Goal: Transaction & Acquisition: Download file/media

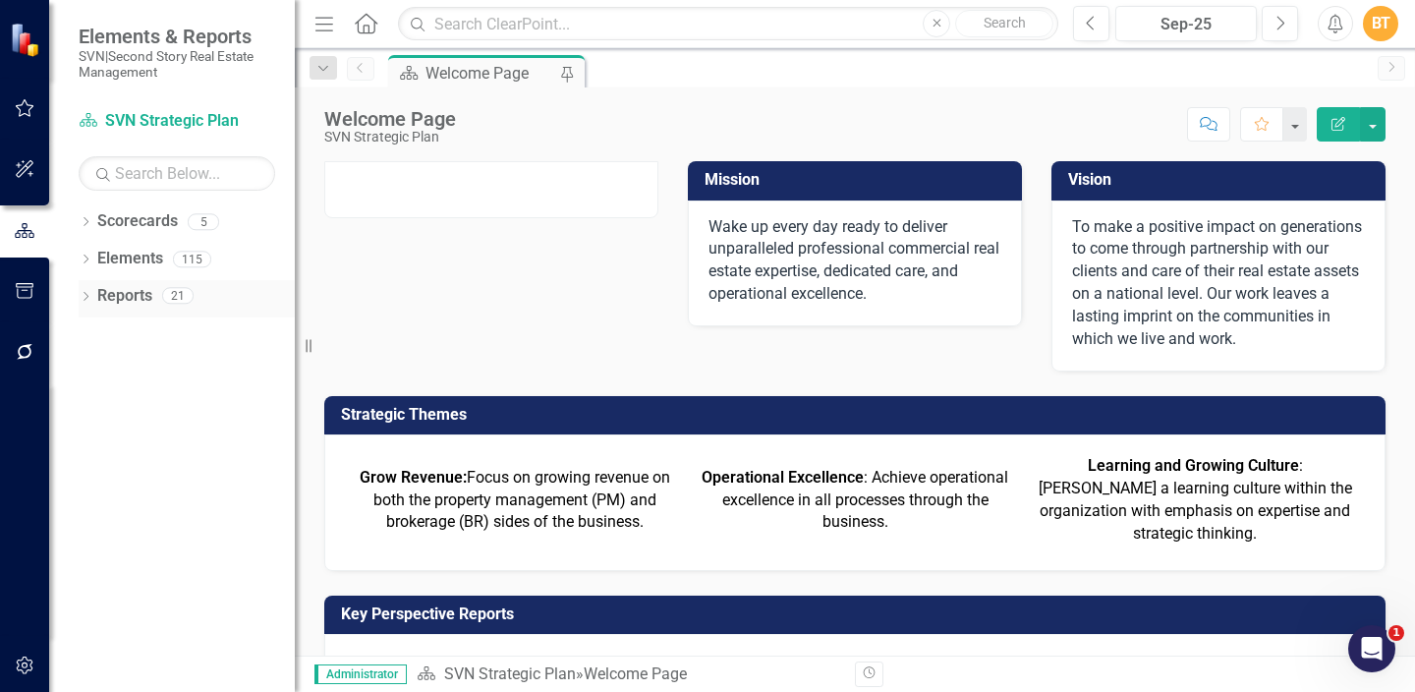
click at [135, 295] on link "Reports" at bounding box center [124, 296] width 55 height 23
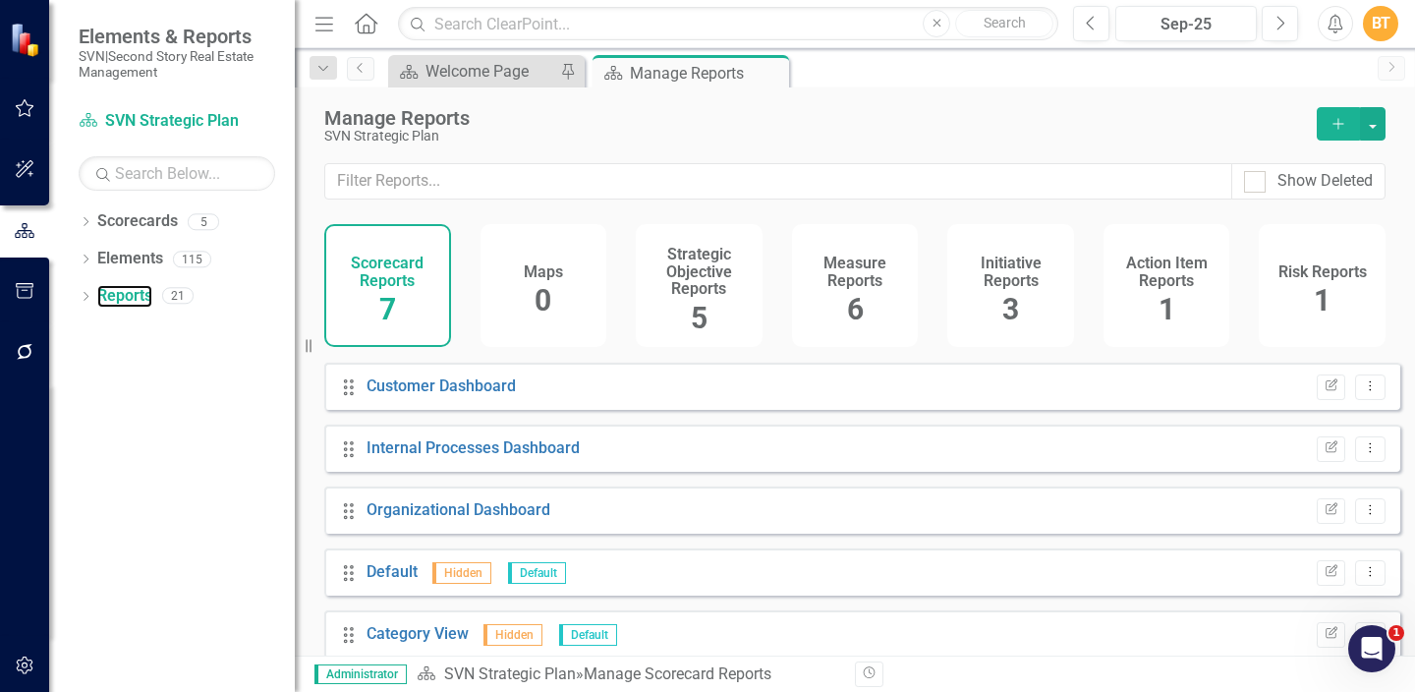
scroll to position [133, 0]
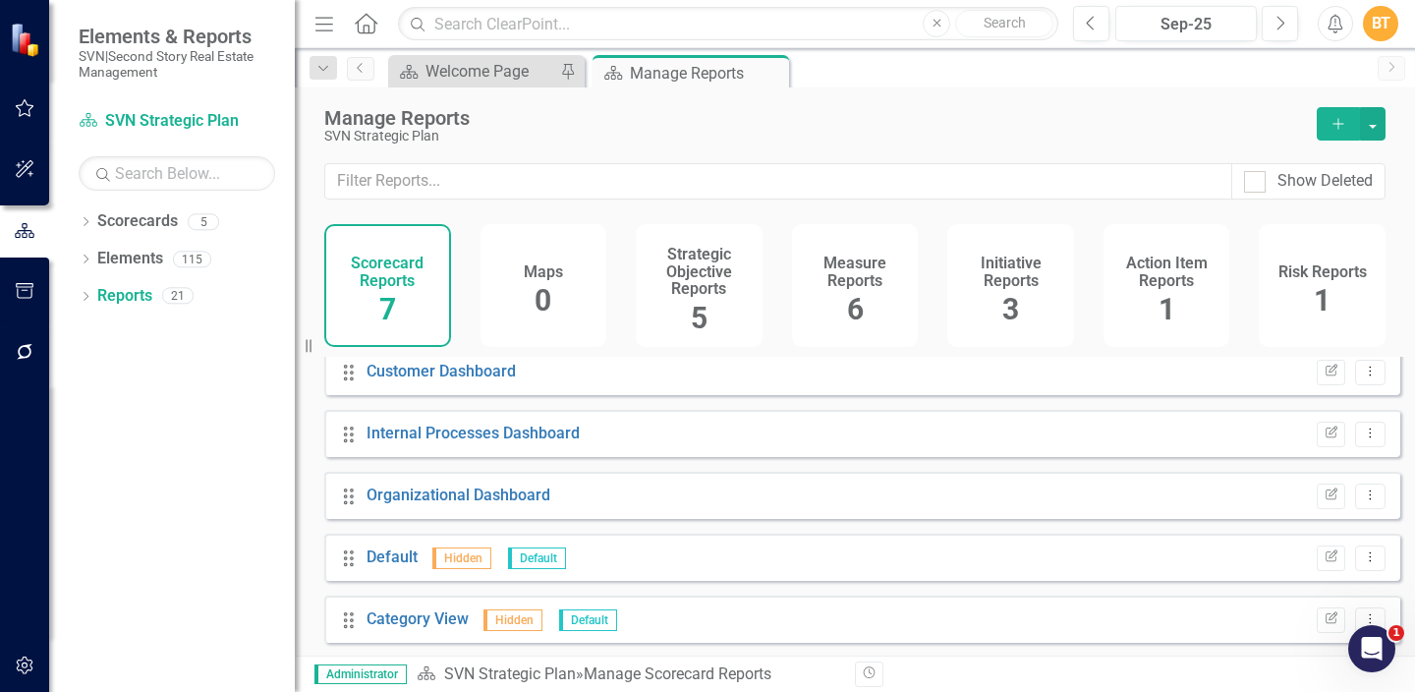
click at [730, 264] on h4 "Strategic Objective Reports" at bounding box center [698, 272] width 103 height 52
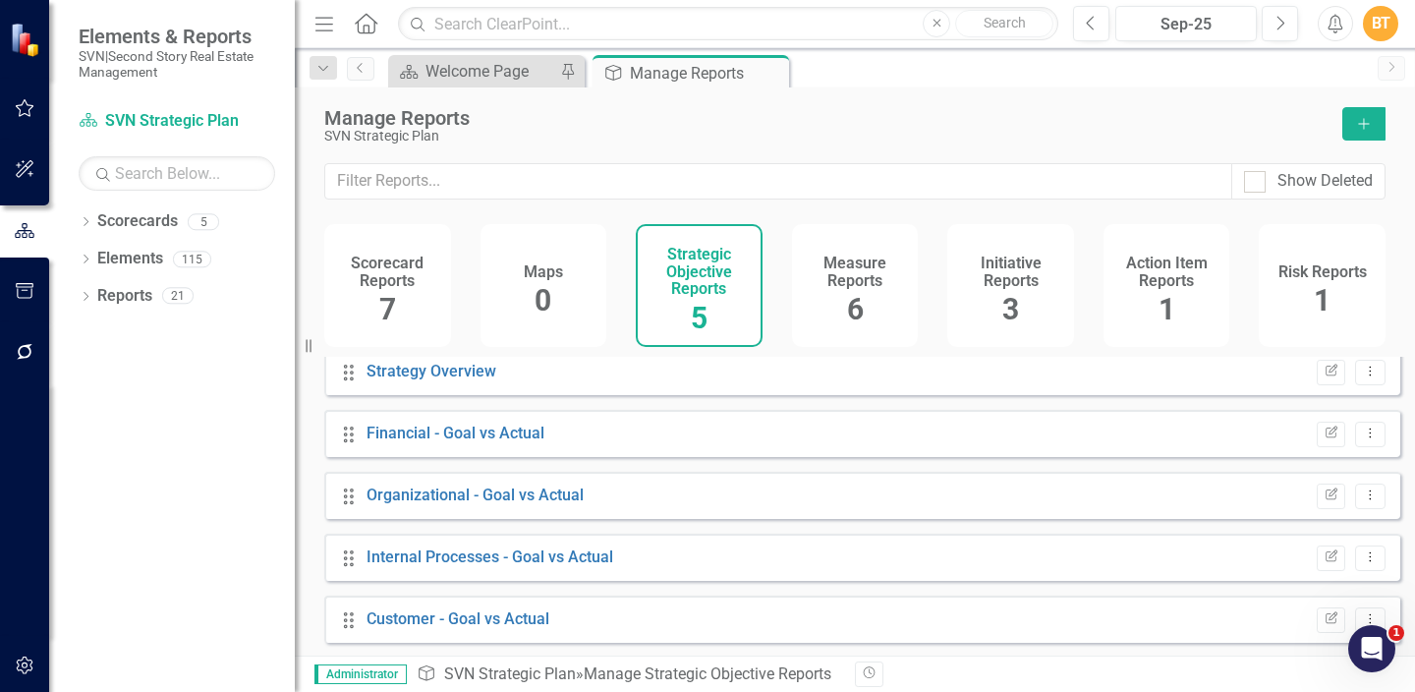
scroll to position [9, 0]
click at [449, 395] on div "Drag Strategy Overview Edit Report Dropdown Menu" at bounding box center [862, 371] width 1076 height 47
click at [453, 380] on link "Strategy Overview" at bounding box center [431, 371] width 130 height 19
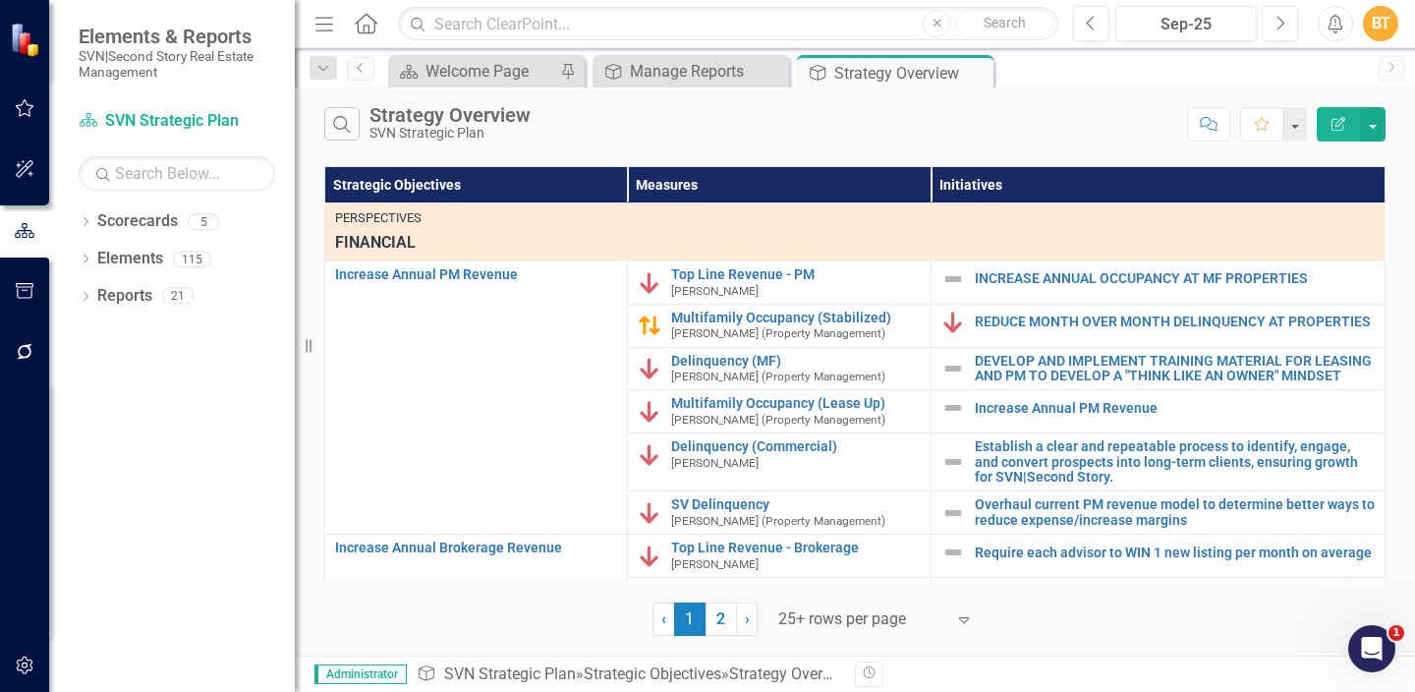
click at [1394, 113] on div "Search Strategy Overview SVN Strategic Plan Comment Favorite Edit Report" at bounding box center [855, 119] width 1120 height 64
click at [1382, 113] on button "button" at bounding box center [1373, 124] width 26 height 34
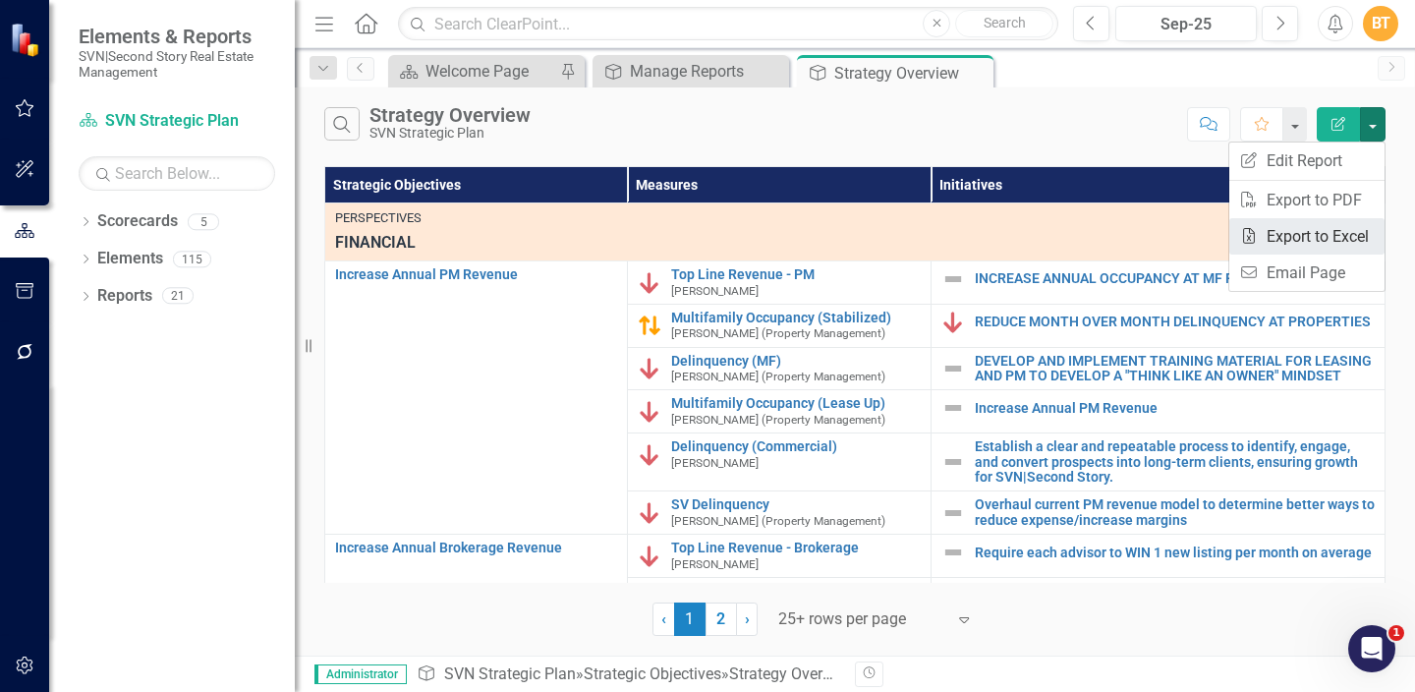
click at [1322, 237] on link "Excel Export to Excel" at bounding box center [1306, 236] width 155 height 36
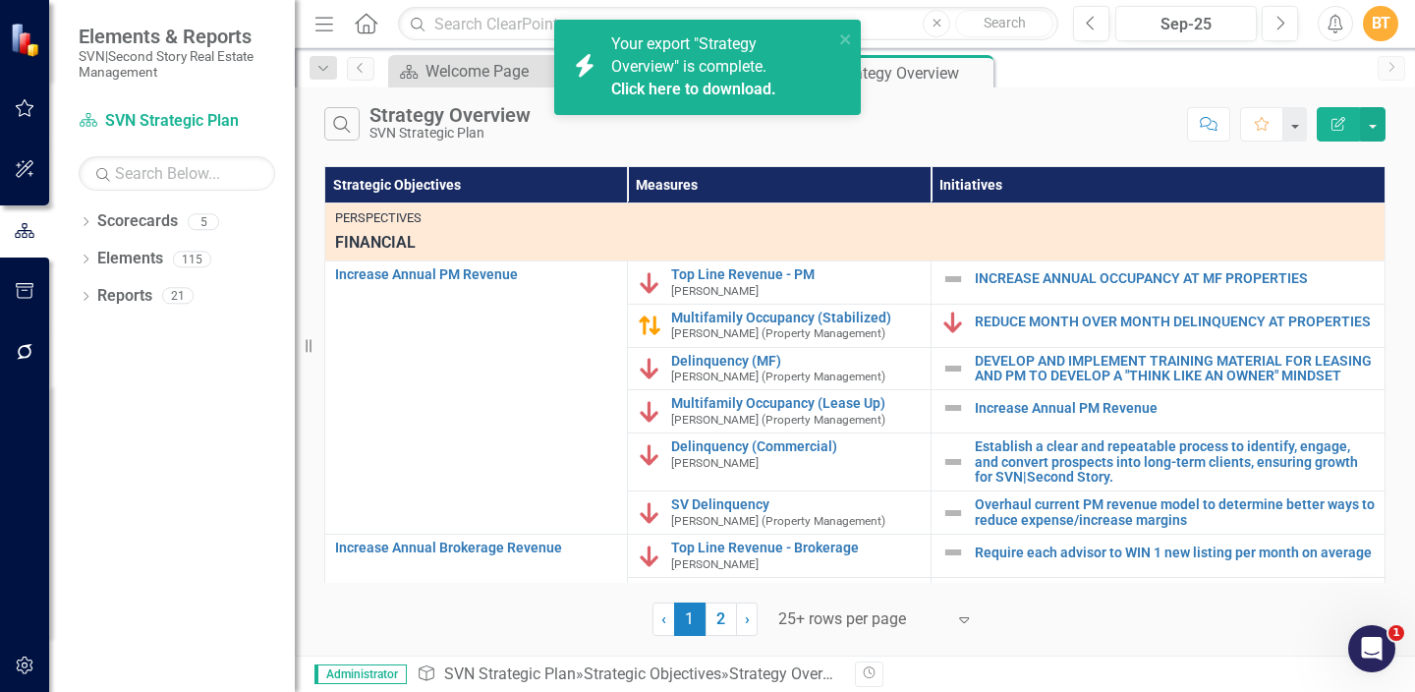
click at [771, 76] on div "Your export "Strategy Overview" is complete. Click here to download." at bounding box center [722, 67] width 222 height 68
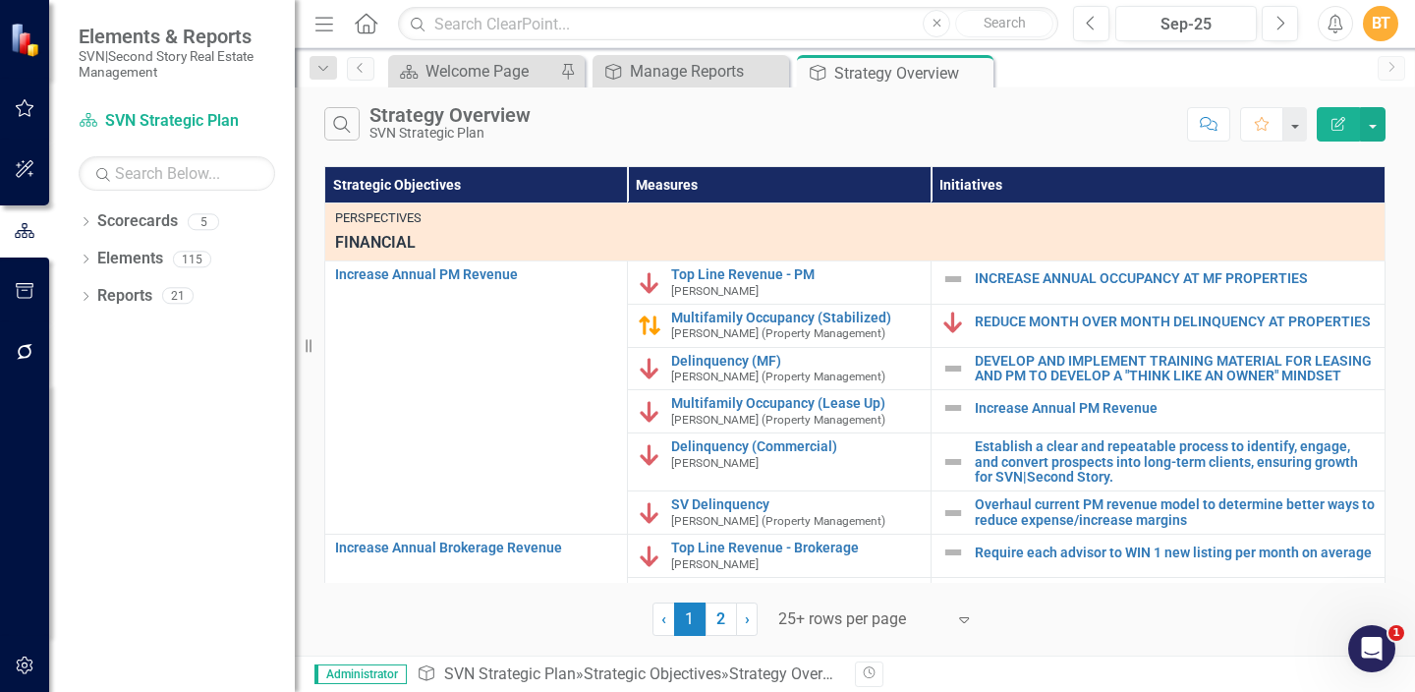
click at [866, 136] on div "Search Strategy Overview SVN Strategic Plan" at bounding box center [750, 123] width 853 height 33
click at [886, 619] on div at bounding box center [861, 619] width 167 height 27
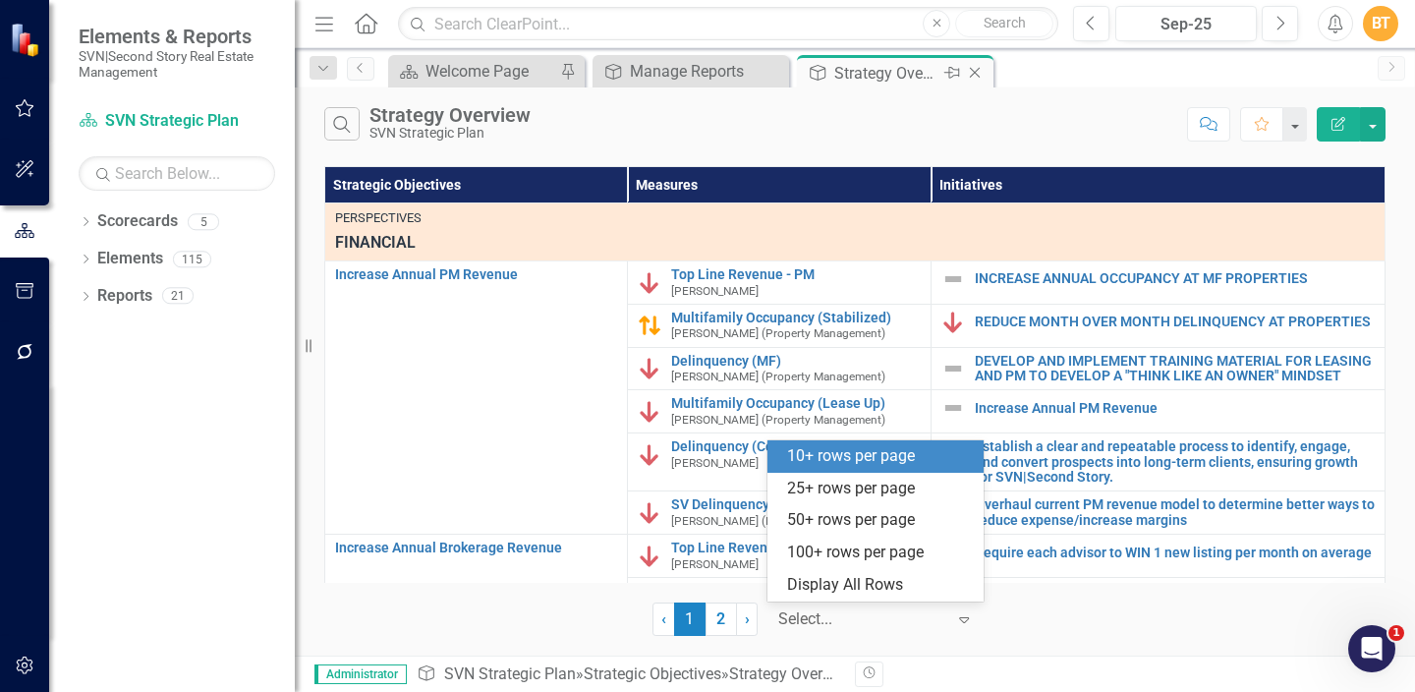
click at [969, 74] on icon "Close" at bounding box center [975, 73] width 20 height 16
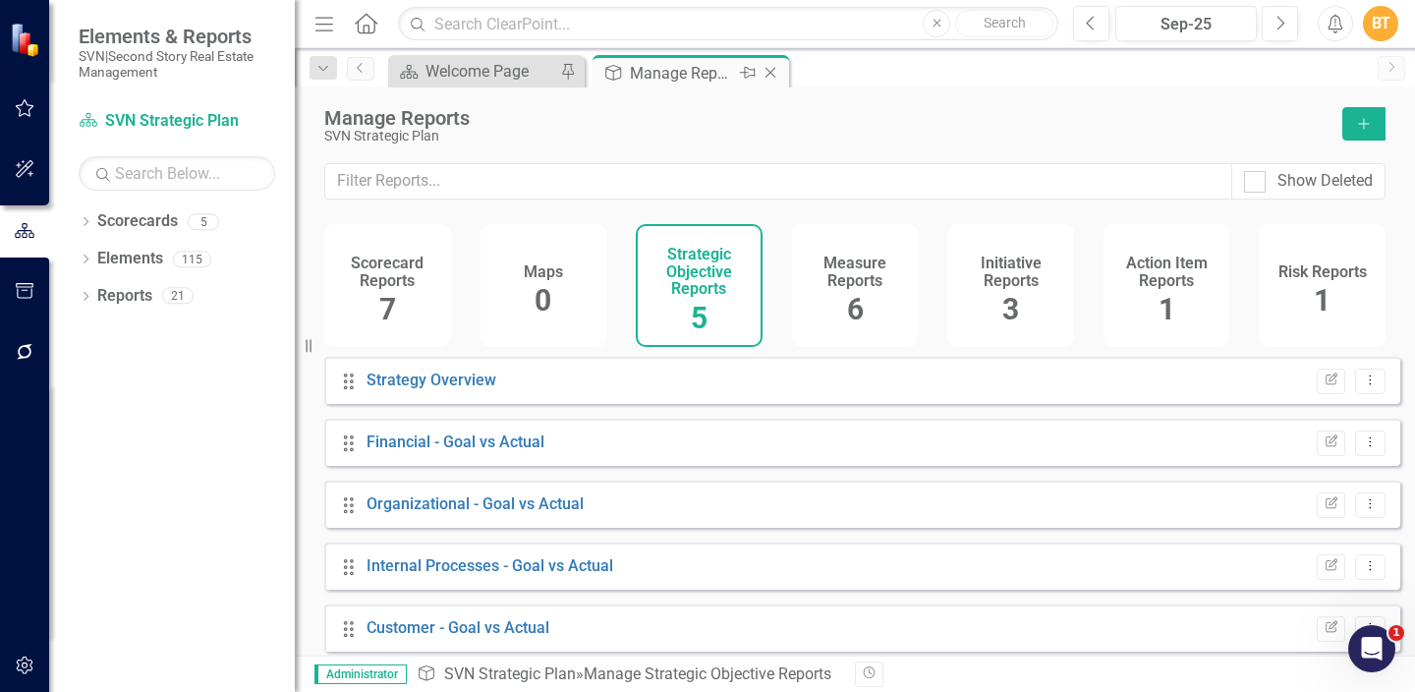
click at [768, 76] on icon "Close" at bounding box center [770, 73] width 20 height 16
